Goal: Task Accomplishment & Management: Complete application form

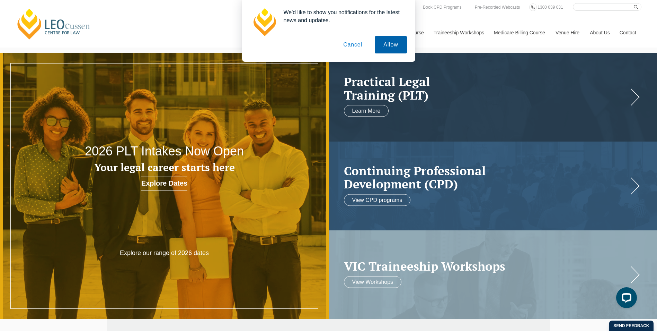
click at [392, 47] on button "Allow" at bounding box center [391, 44] width 32 height 17
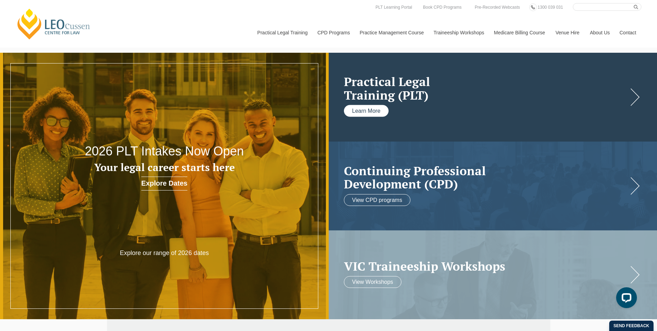
click at [359, 114] on link "Learn More" at bounding box center [366, 111] width 45 height 12
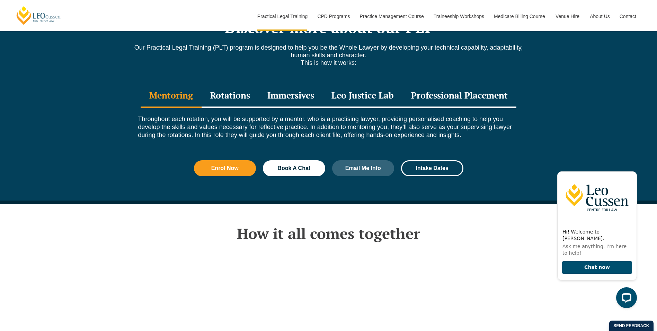
scroll to position [970, 0]
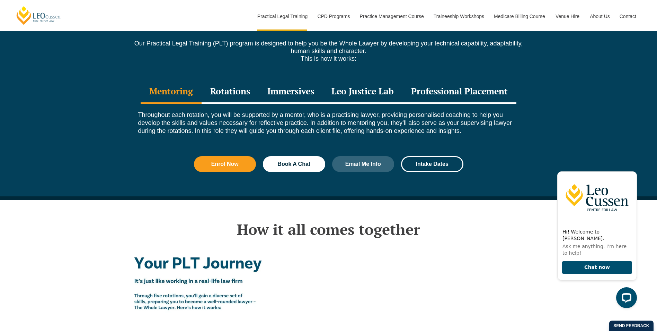
click at [483, 80] on div "Professional Placement" at bounding box center [460, 92] width 114 height 24
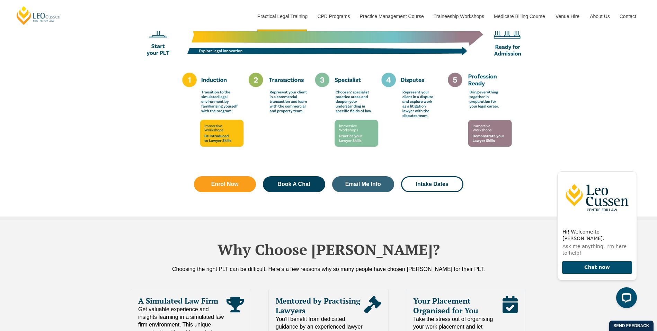
scroll to position [1421, 0]
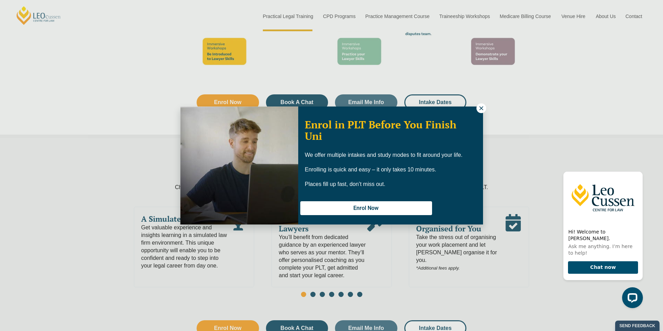
click at [479, 109] on icon at bounding box center [481, 108] width 6 height 6
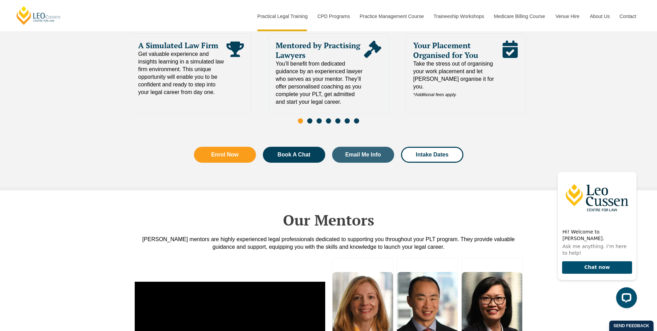
scroll to position [1490, 0]
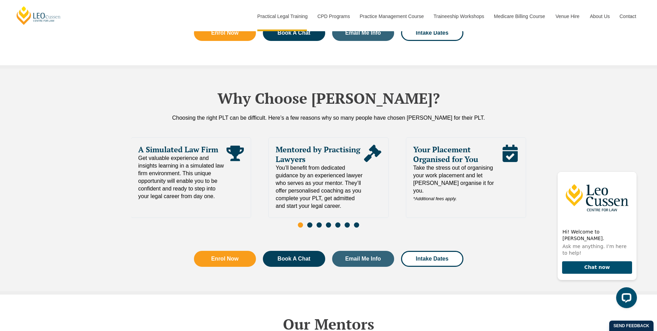
click at [311, 222] on span "Go to slide 2" at bounding box center [309, 224] width 5 height 5
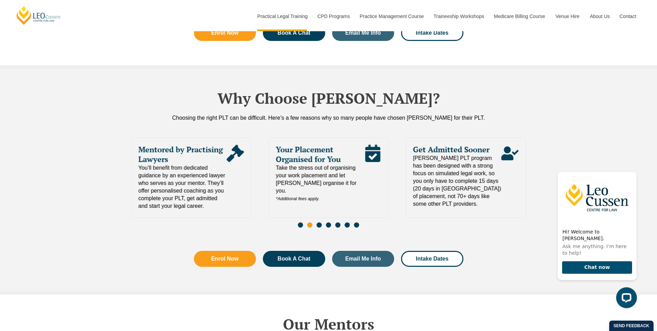
click at [317, 222] on span "Go to slide 3" at bounding box center [319, 224] width 5 height 5
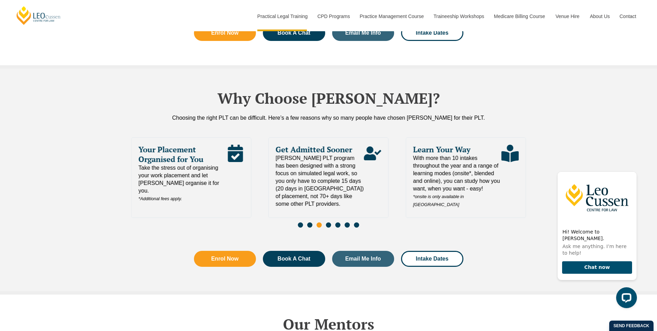
click at [327, 222] on span "Go to slide 4" at bounding box center [328, 224] width 5 height 5
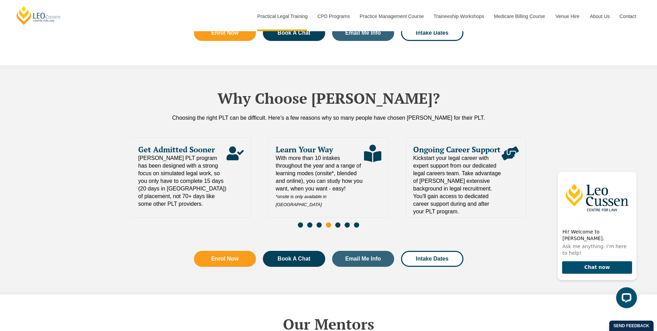
click at [336, 222] on span "Go to slide 5" at bounding box center [338, 224] width 5 height 5
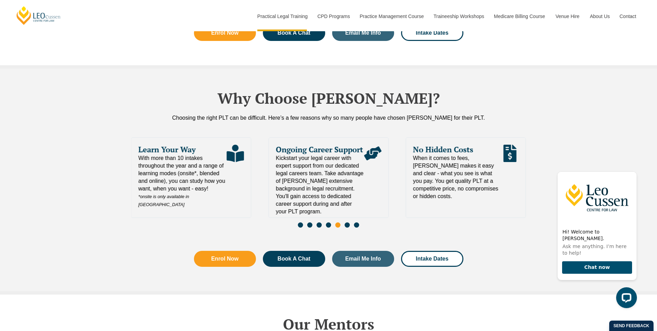
click at [349, 222] on span "Go to slide 6" at bounding box center [347, 224] width 5 height 5
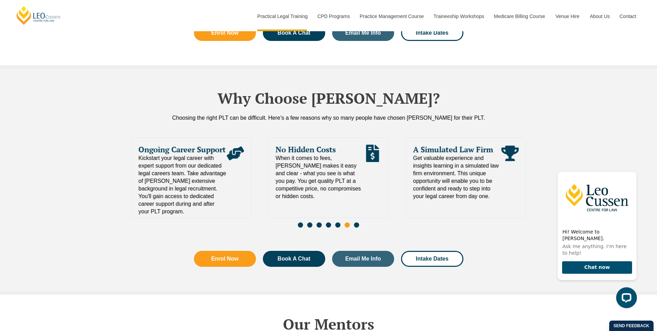
click at [359, 222] on span "Go to slide 7" at bounding box center [356, 224] width 5 height 5
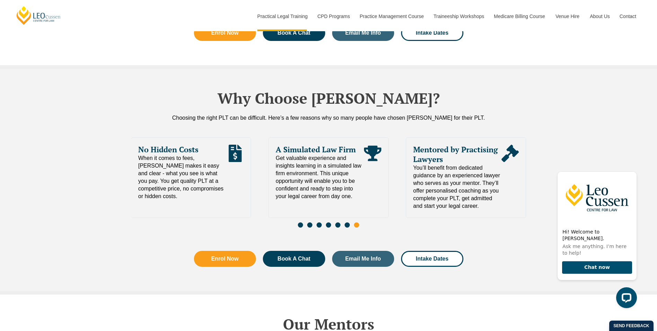
click at [444, 227] on div "Learn Your Way With more than 10 intakes throughout the year and a range of lea…" at bounding box center [328, 184] width 395 height 94
